Goal: Check status

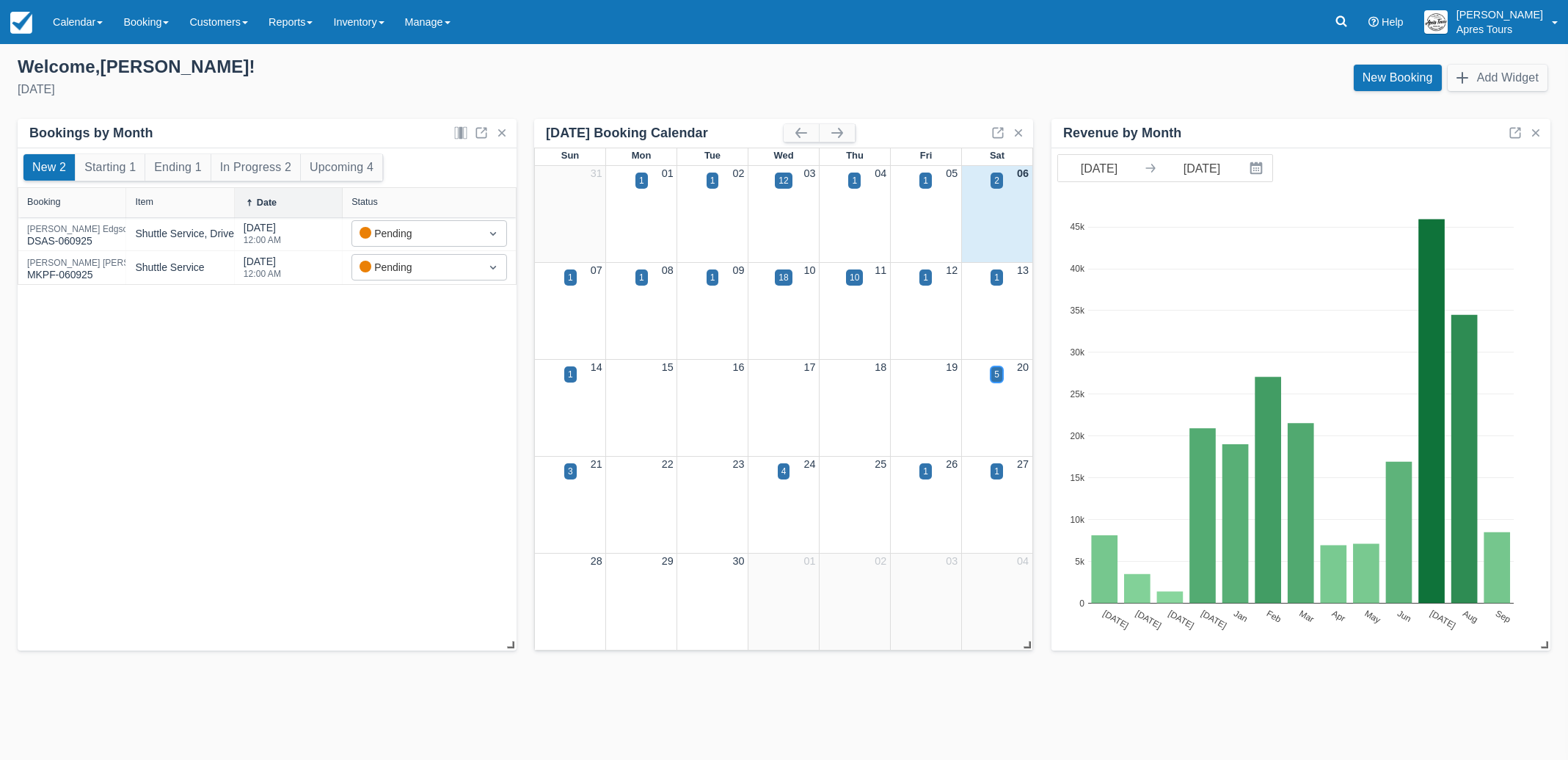
click at [998, 372] on div "5" at bounding box center [997, 374] width 5 height 13
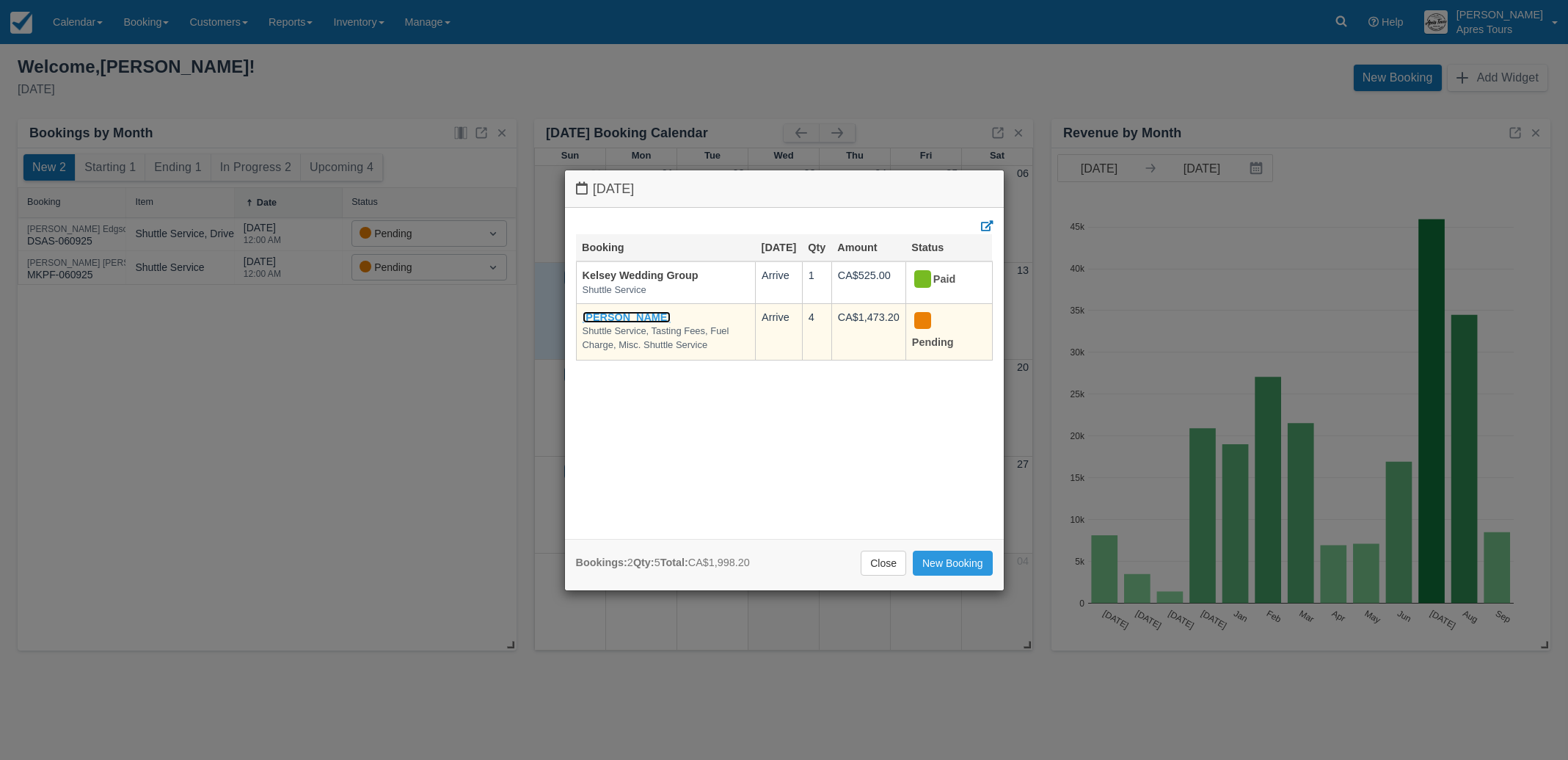
click at [623, 323] on link "Sharon Telford" at bounding box center [627, 317] width 88 height 12
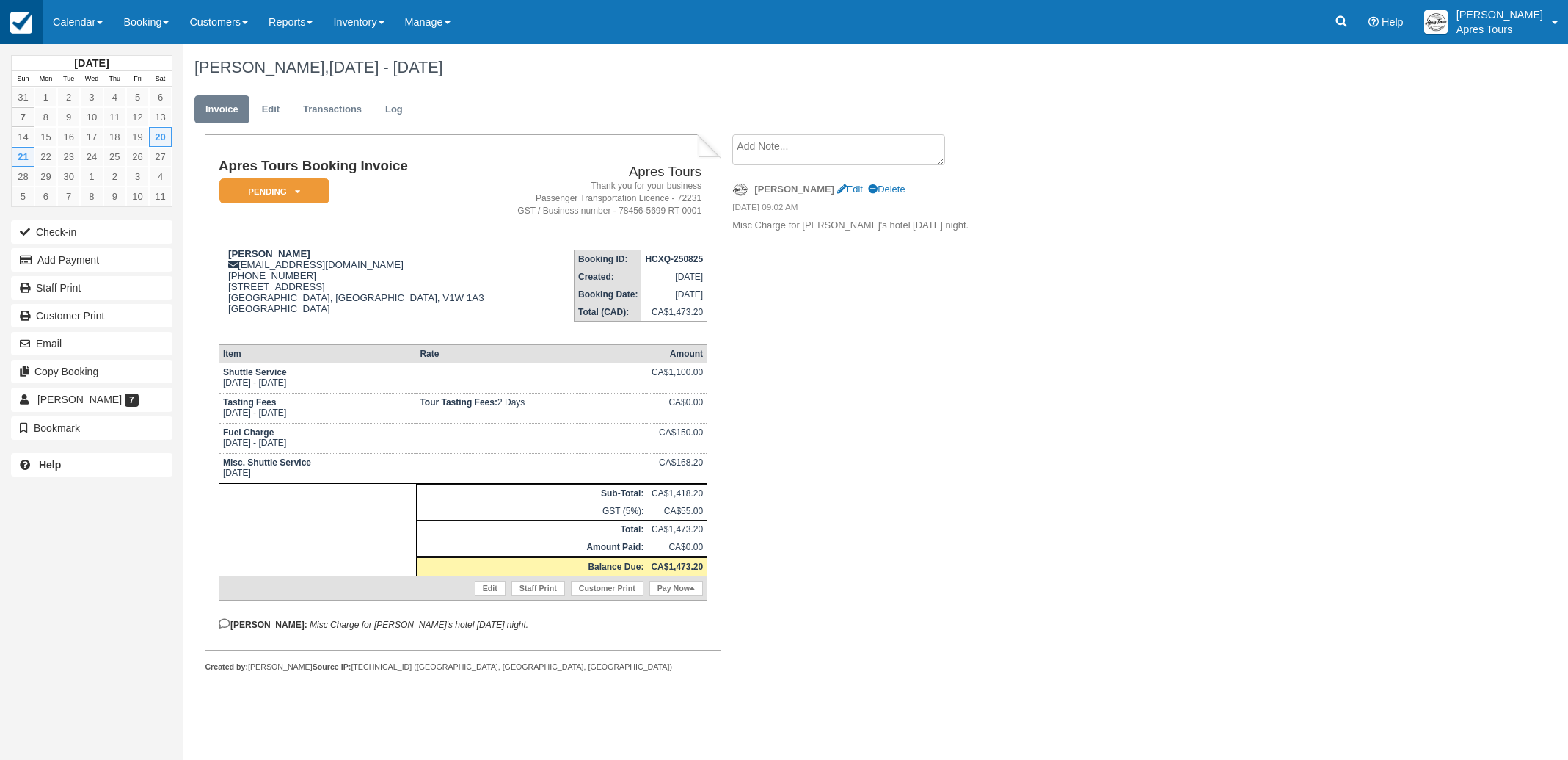
click at [27, 26] on img at bounding box center [21, 22] width 22 height 22
